Goal: Information Seeking & Learning: Find specific page/section

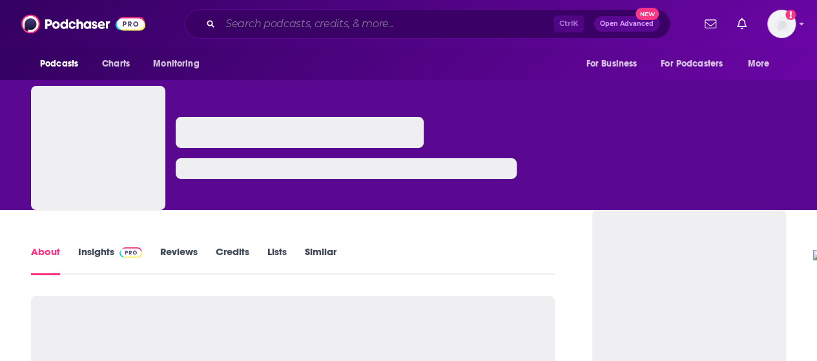
click at [393, 19] on input "Search podcasts, credits, & more..." at bounding box center [386, 24] width 333 height 21
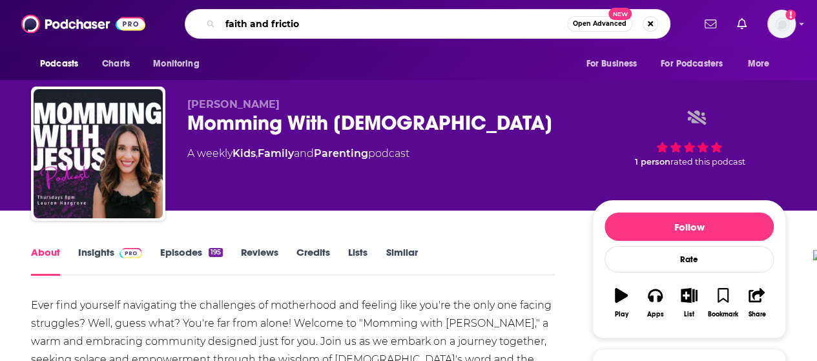
type input "faith and friction"
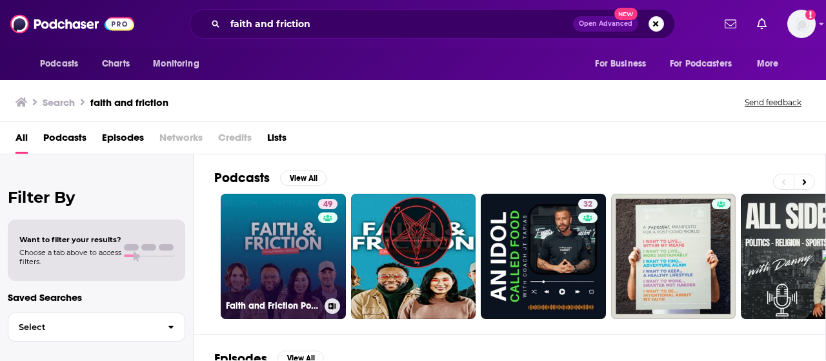
click at [275, 254] on link "49 Faith and Friction Podcast" at bounding box center [283, 256] width 125 height 125
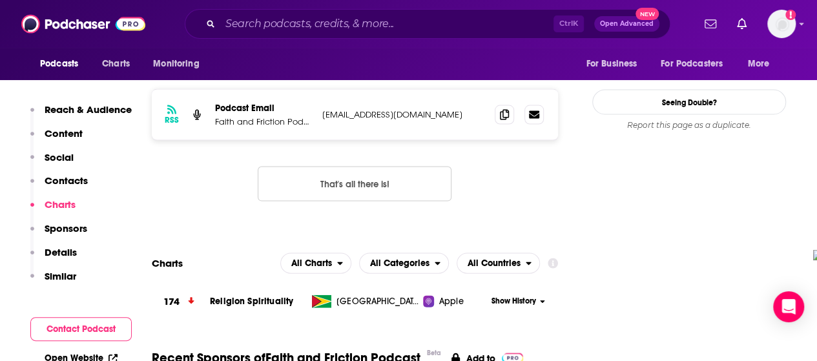
scroll to position [1311, 0]
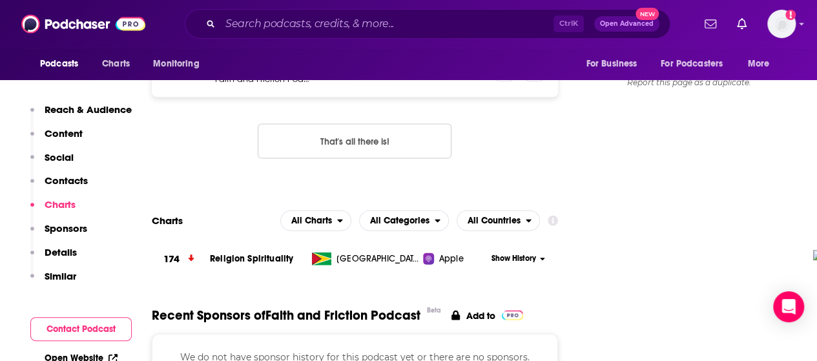
drag, startPoint x: 275, startPoint y: 167, endPoint x: 216, endPoint y: 140, distance: 64.7
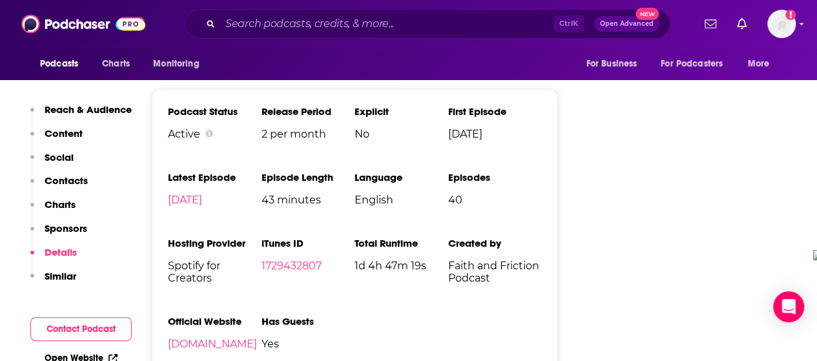
scroll to position [1688, 0]
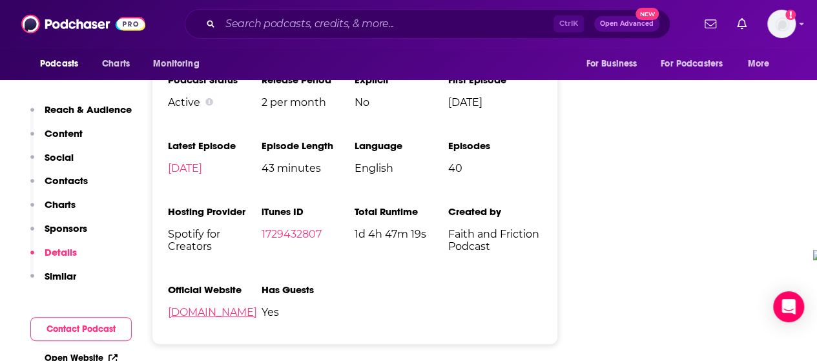
click at [247, 306] on link "[DOMAIN_NAME]" at bounding box center [212, 312] width 89 height 12
